Goal: Task Accomplishment & Management: Manage account settings

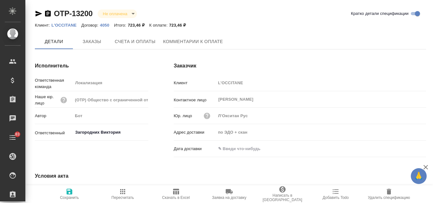
type input "Загородних Виктория"
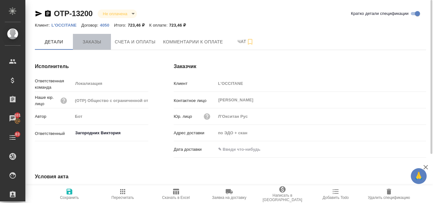
click at [95, 43] on span "Заказы" at bounding box center [92, 42] width 30 height 8
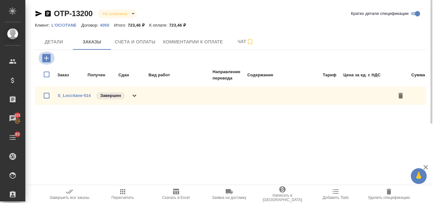
click at [47, 61] on icon "button" at bounding box center [46, 58] width 8 height 8
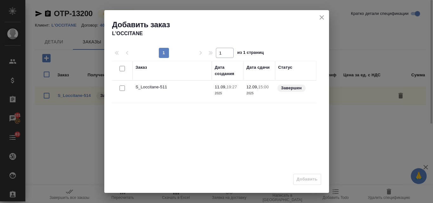
click at [121, 89] on input "checkbox" at bounding box center [121, 88] width 5 height 5
checkbox input "true"
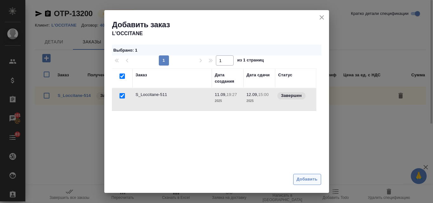
click at [312, 177] on span "Добавить" at bounding box center [307, 179] width 21 height 7
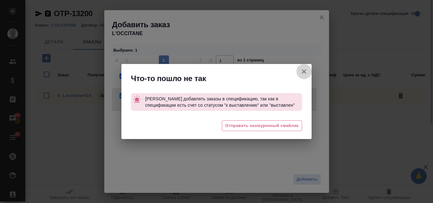
click at [304, 73] on icon "button" at bounding box center [304, 72] width 8 height 8
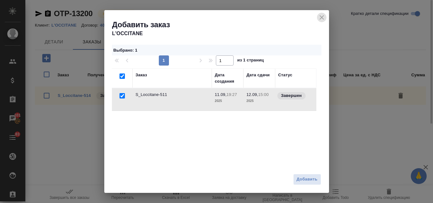
click at [325, 19] on icon "close" at bounding box center [322, 18] width 8 height 8
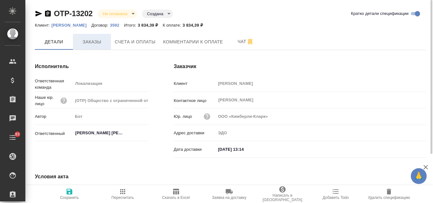
click at [91, 39] on span "Заказы" at bounding box center [92, 42] width 30 height 8
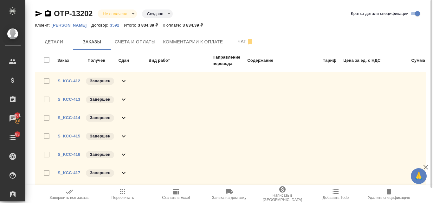
scroll to position [16, 0]
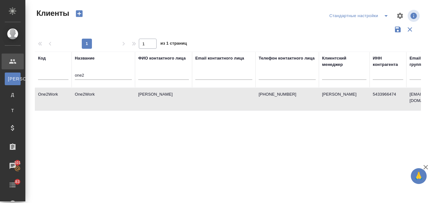
select select "RU"
drag, startPoint x: 86, startPoint y: 72, endPoint x: 73, endPoint y: 73, distance: 13.4
click at [73, 73] on th "Название one2" at bounding box center [103, 70] width 63 height 36
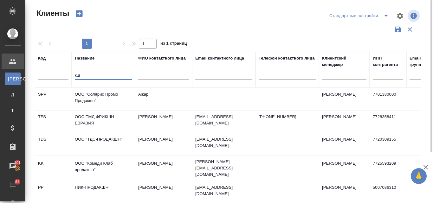
type input "к"
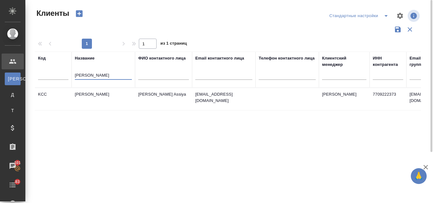
type input "kimber"
click at [93, 92] on td "Kimberly-Clark" at bounding box center [103, 99] width 63 height 22
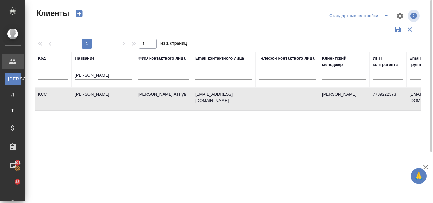
click at [93, 92] on td "Kimberly-Clark" at bounding box center [103, 99] width 63 height 22
click at [96, 96] on td "Kimberly-Clark" at bounding box center [103, 99] width 63 height 22
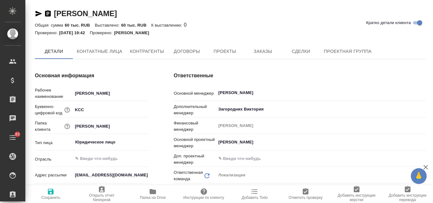
type textarea "x"
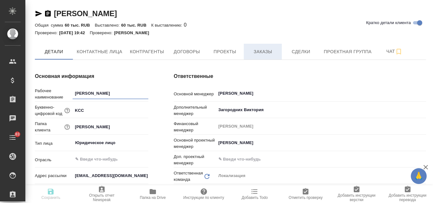
type textarea "x"
click at [268, 50] on span "Заказы" at bounding box center [263, 52] width 30 height 8
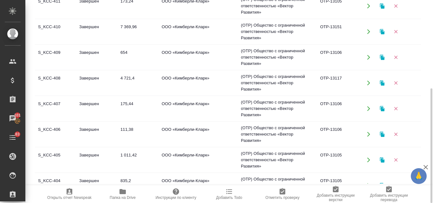
scroll to position [158, 0]
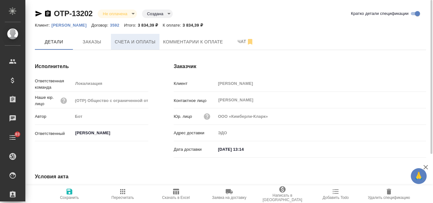
click at [123, 39] on span "Счета и оплаты" at bounding box center [135, 42] width 41 height 8
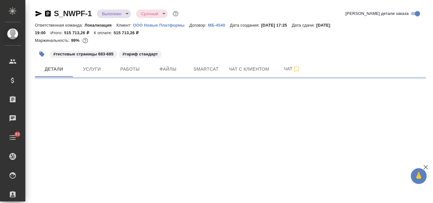
select select "RU"
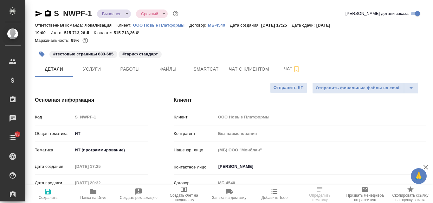
type textarea "x"
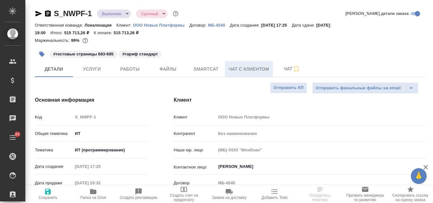
type textarea "x"
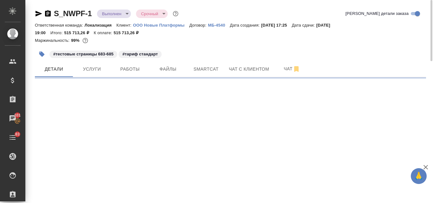
select select "RU"
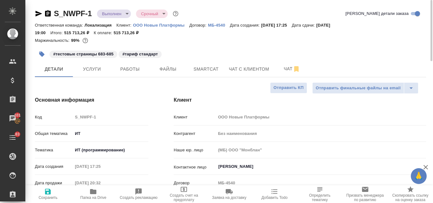
click at [127, 13] on body "🙏 .cls-1 fill:#fff; AWATERA Valyaeva [PERSON_NAME] Спецификации Заказы 101 Чаты…" at bounding box center [216, 101] width 433 height 203
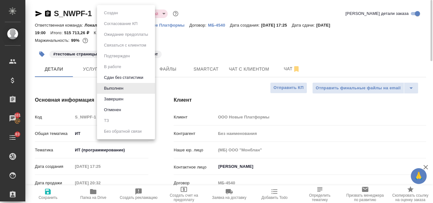
type textarea "x"
click at [219, 41] on div at bounding box center [216, 101] width 433 height 203
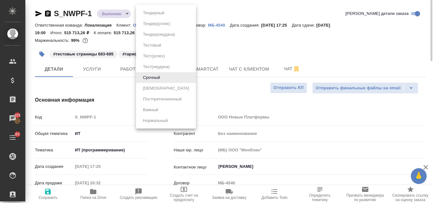
click at [165, 16] on body "🙏 .cls-1 fill:#fff; AWATERA Valyaeva [PERSON_NAME] Спецификации Заказы 101 Чаты…" at bounding box center [216, 101] width 433 height 203
click at [237, 49] on div at bounding box center [216, 101] width 433 height 203
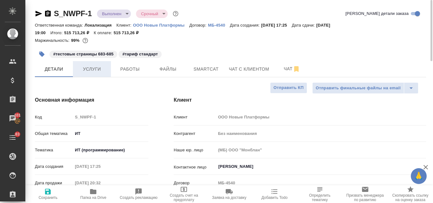
click at [92, 70] on span "Услуги" at bounding box center [92, 69] width 30 height 8
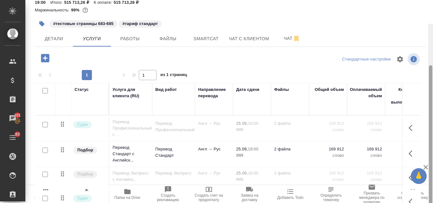
scroll to position [63, 0]
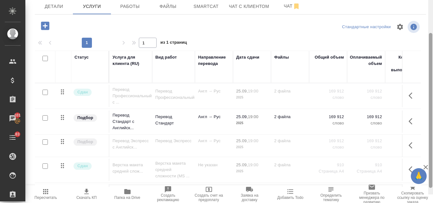
drag, startPoint x: 432, startPoint y: 83, endPoint x: 386, endPoint y: 192, distance: 118.6
click at [426, 163] on div "S_NWPF-1 Выполнен completed Срочный urgent Кратко детали заказа Ответственная к…" at bounding box center [229, 101] width 408 height 203
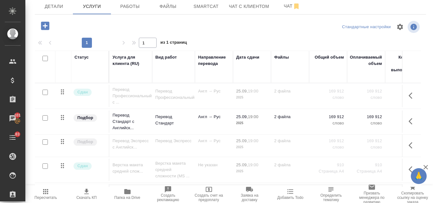
click at [45, 119] on input "checkbox" at bounding box center [44, 117] width 5 height 5
checkbox input "true"
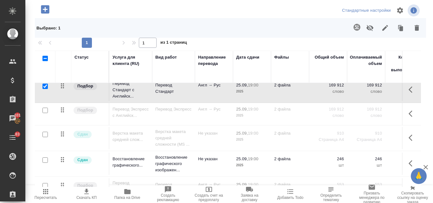
scroll to position [63, 0]
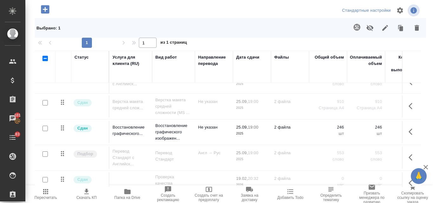
click at [44, 131] on input "checkbox" at bounding box center [44, 128] width 5 height 5
checkbox input "true"
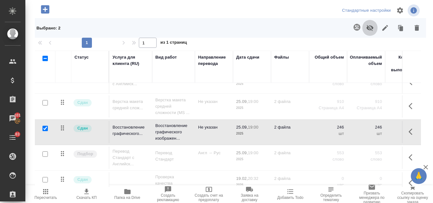
click at [366, 30] on icon "button" at bounding box center [370, 28] width 8 height 8
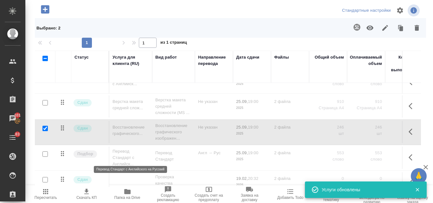
scroll to position [78, 0]
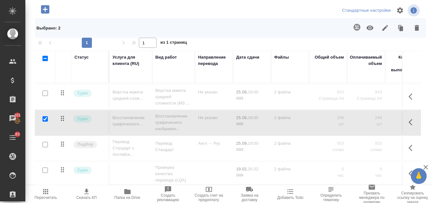
click at [33, 135] on div "S_NWPF-1 Выполнен completed Срочный urgent Кратко детали заказа Ответственная к…" at bounding box center [230, 62] width 398 height 282
click at [33, 101] on div "S_NWPF-1 Выполнен completed Срочный urgent Кратко детали заказа Ответственная к…" at bounding box center [230, 62] width 398 height 282
click at [47, 192] on icon "button" at bounding box center [46, 192] width 8 height 8
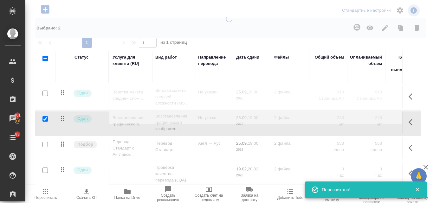
type input "normal"
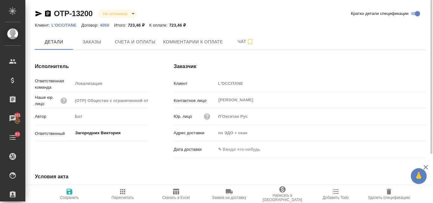
click at [34, 15] on div "OTP-13200 Не оплачена notPayed Кратко детали спецификации Клиент: L'OCCITANE До…" at bounding box center [230, 135] width 398 height 270
click at [37, 11] on icon "button" at bounding box center [39, 14] width 8 height 8
